Goal: Find specific page/section: Find specific page/section

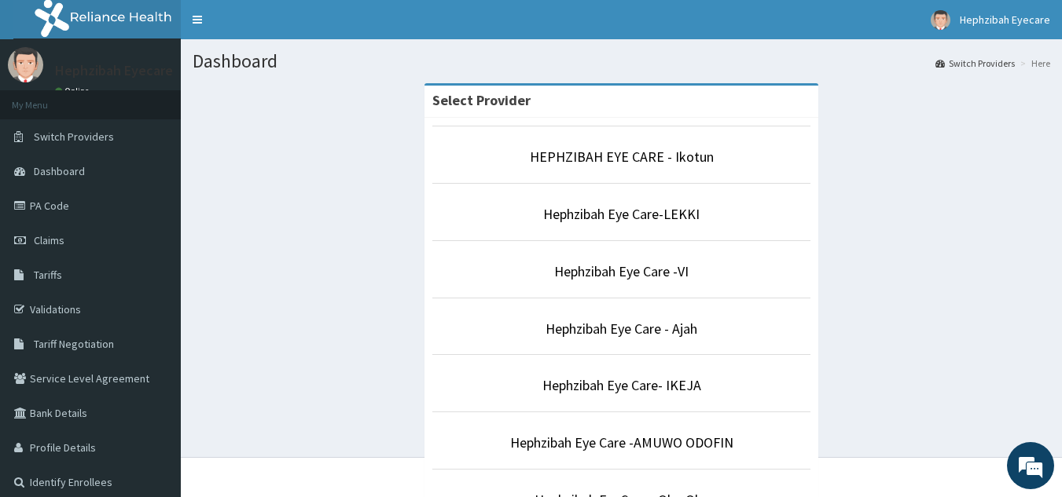
scroll to position [435, 0]
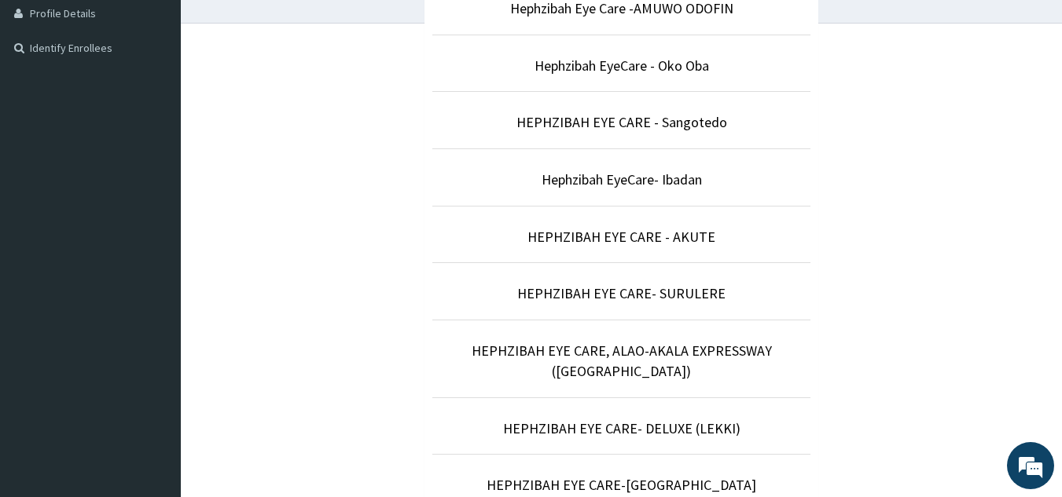
click at [1062, 339] on html "R EL Toggle navigation Hephzibah Eyecare Hephzibah Eyecare - [EMAIL_ADDRESS][DO…" at bounding box center [531, 157] width 1062 height 1185
drag, startPoint x: 604, startPoint y: 266, endPoint x: 593, endPoint y: 280, distance: 17.9
click at [593, 280] on li "HEPHZIBAH EYE CARE- SURULERE" at bounding box center [621, 291] width 378 height 58
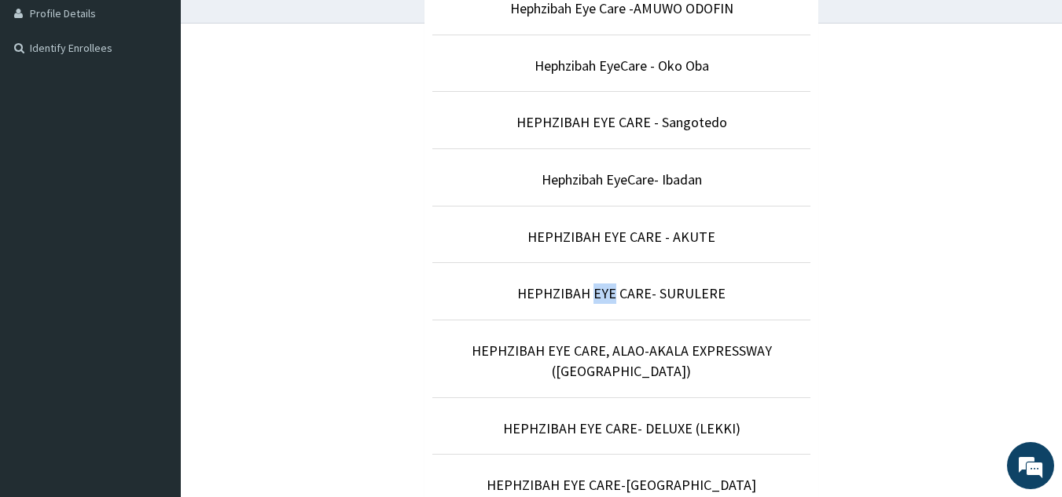
scroll to position [0, 0]
click at [673, 290] on link "HEPHZIBAH EYE CARE- SURULERE" at bounding box center [621, 293] width 208 height 18
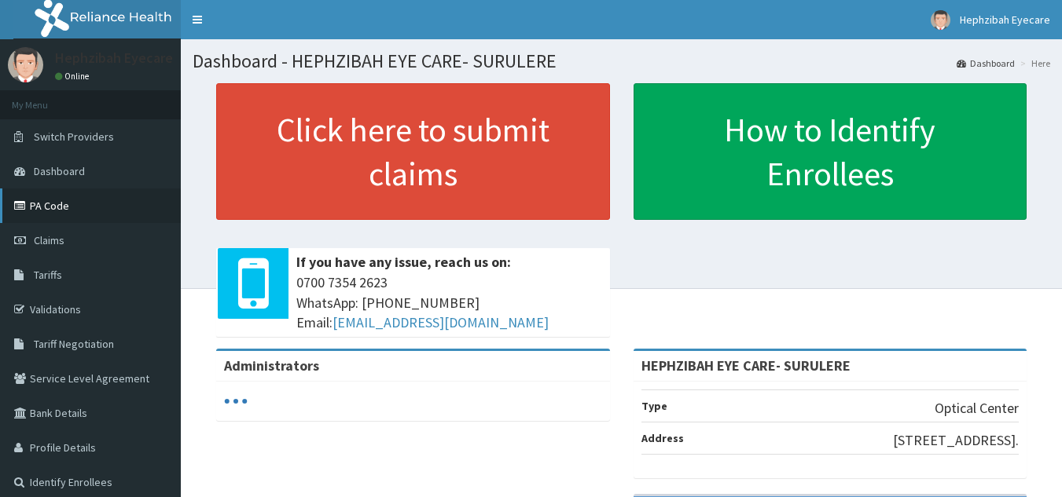
click at [50, 203] on link "PA Code" at bounding box center [90, 206] width 181 height 35
